Goal: Find specific page/section: Find specific page/section

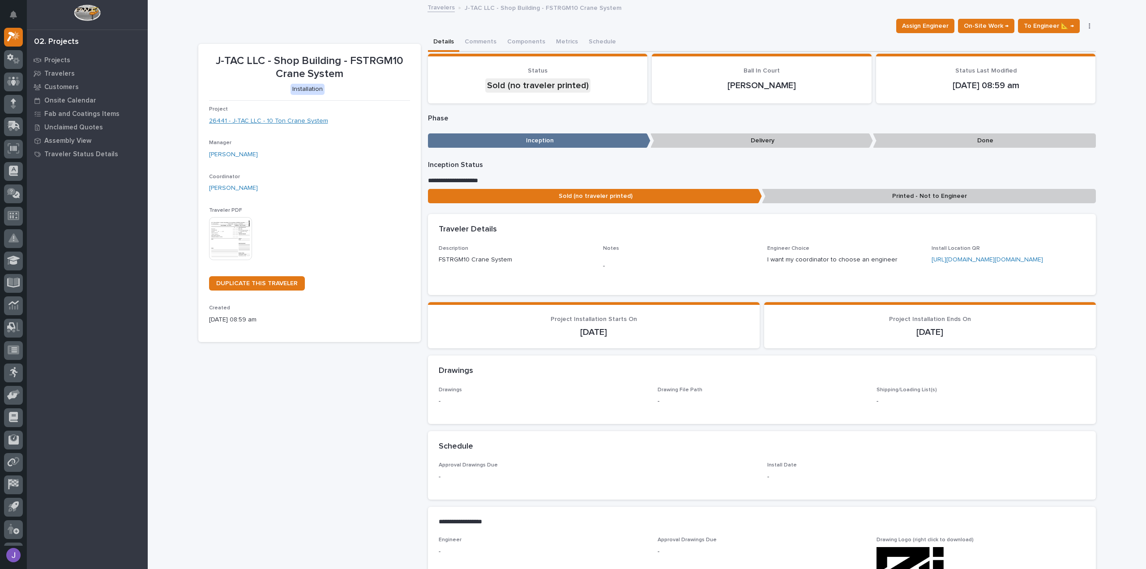
click at [275, 120] on link "26441 - J-TAC LLC - 10 Ton Crane System" at bounding box center [268, 120] width 119 height 9
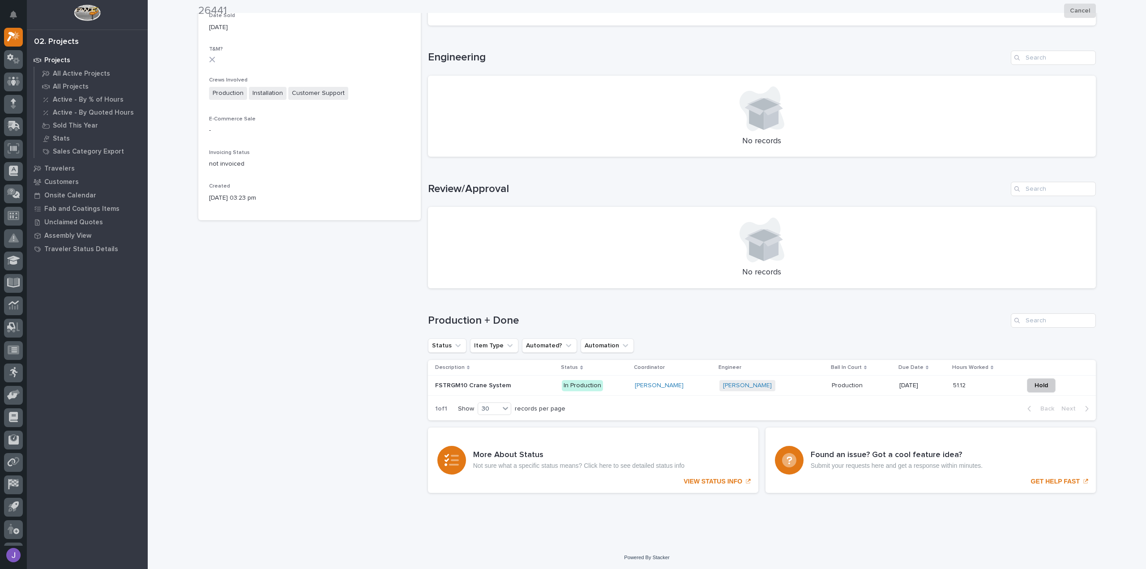
scroll to position [347, 0]
click at [523, 385] on p at bounding box center [495, 385] width 120 height 8
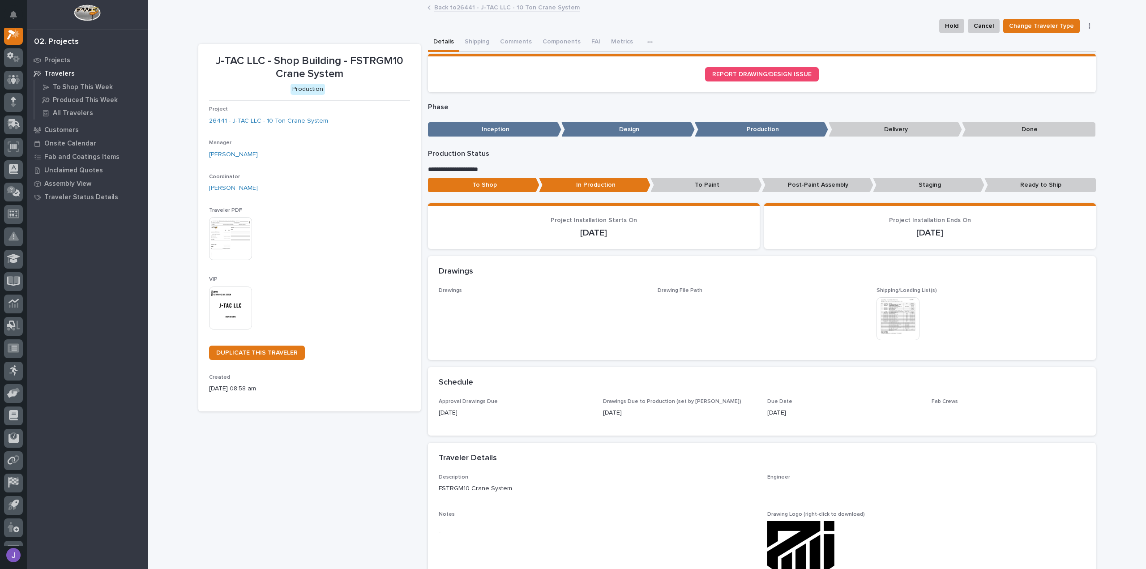
scroll to position [22, 0]
click at [468, 39] on button "Shipping" at bounding box center [476, 42] width 35 height 19
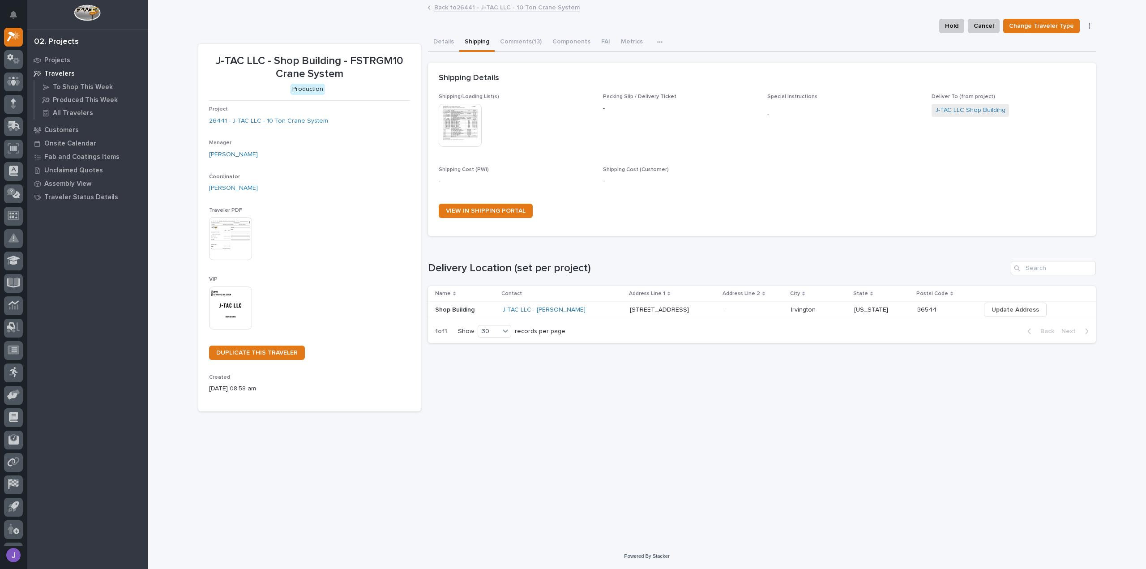
click at [476, 309] on p at bounding box center [465, 310] width 60 height 8
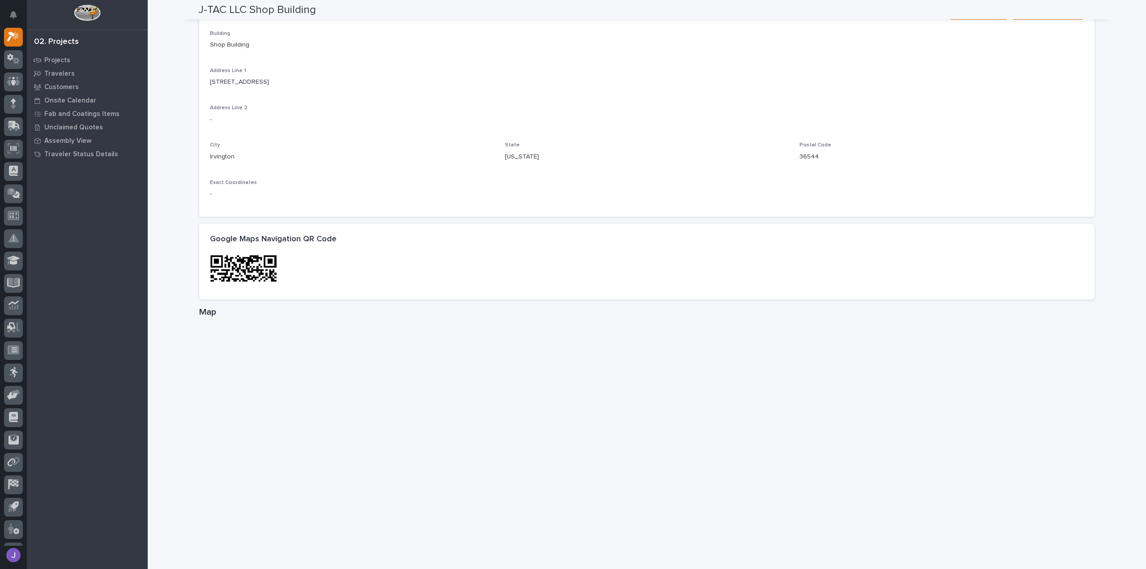
scroll to position [403, 0]
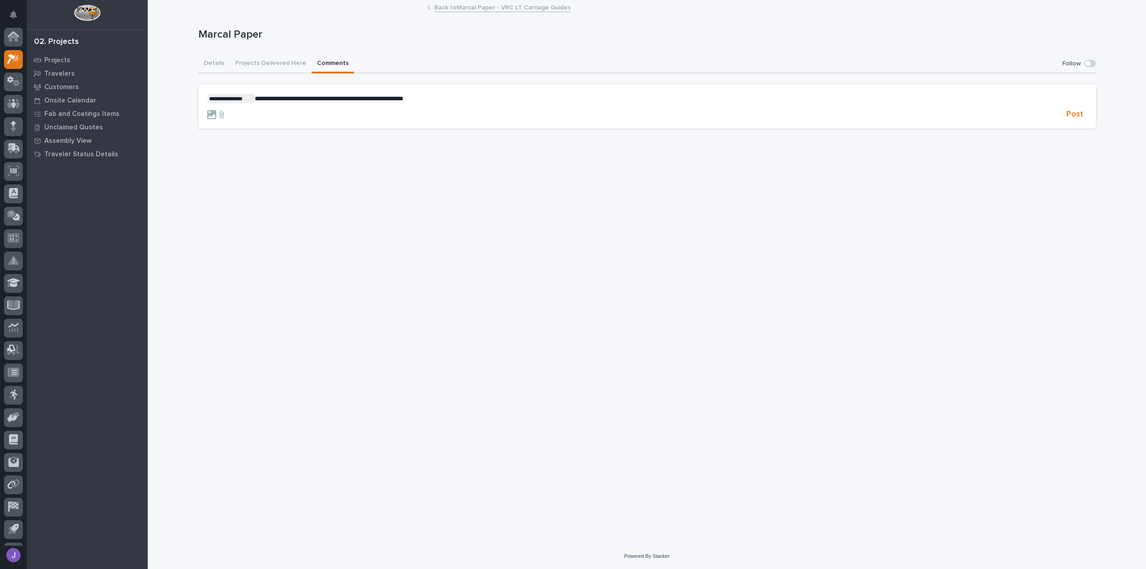
scroll to position [22, 0]
